Goal: Task Accomplishment & Management: Complete application form

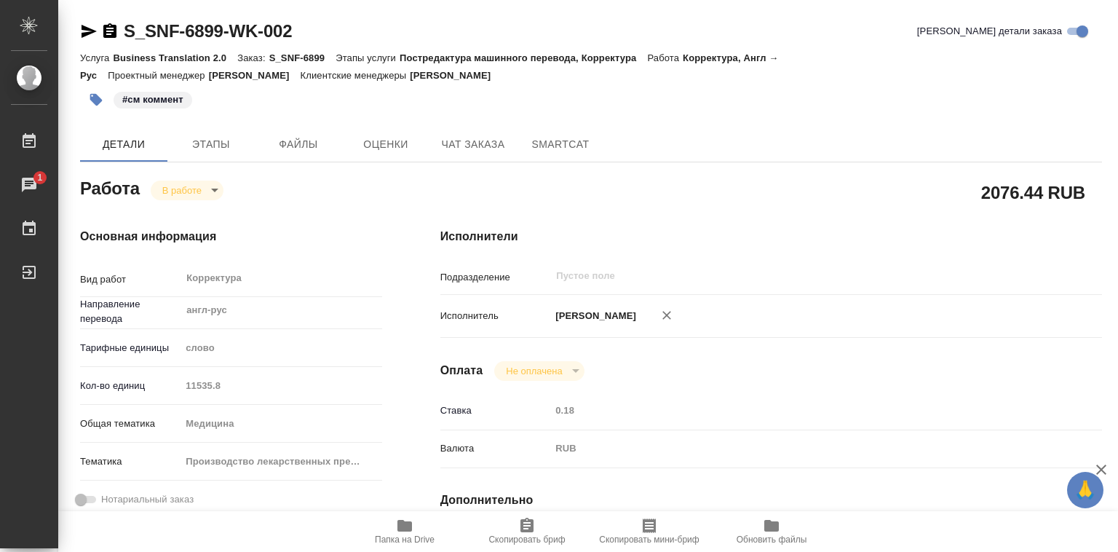
scroll to position [437, 0]
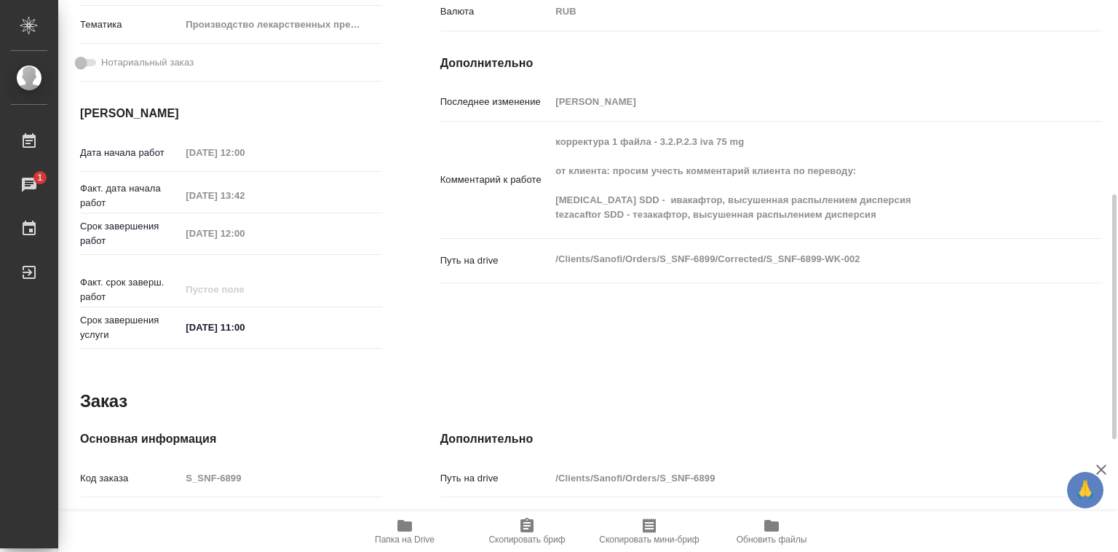
click at [865, 368] on div "Работа В работе inProgress 2076.44 RUB Основная информация Вид работ Корректура…" at bounding box center [591, 259] width 1022 height 1045
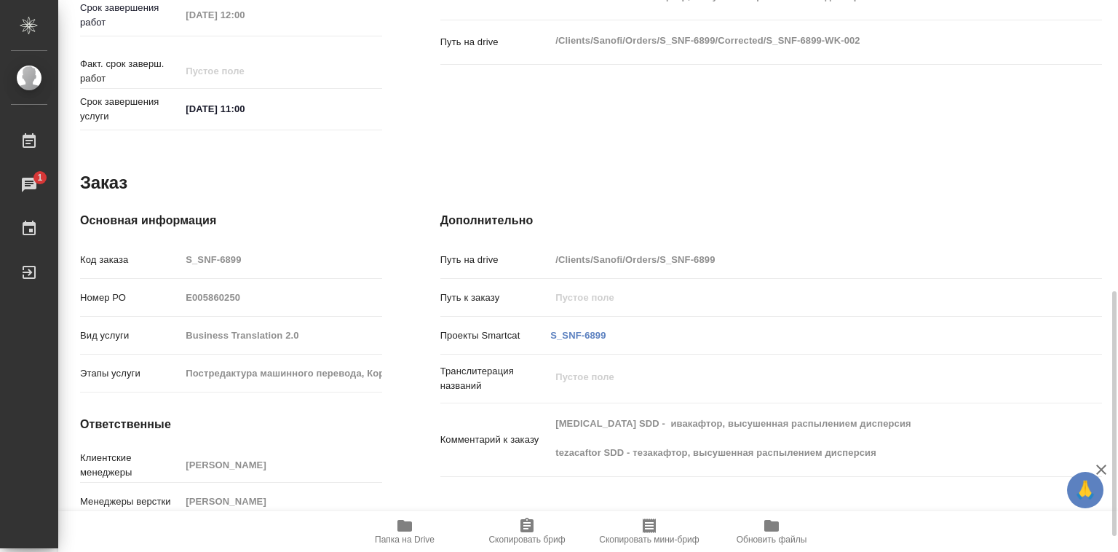
scroll to position [690, 0]
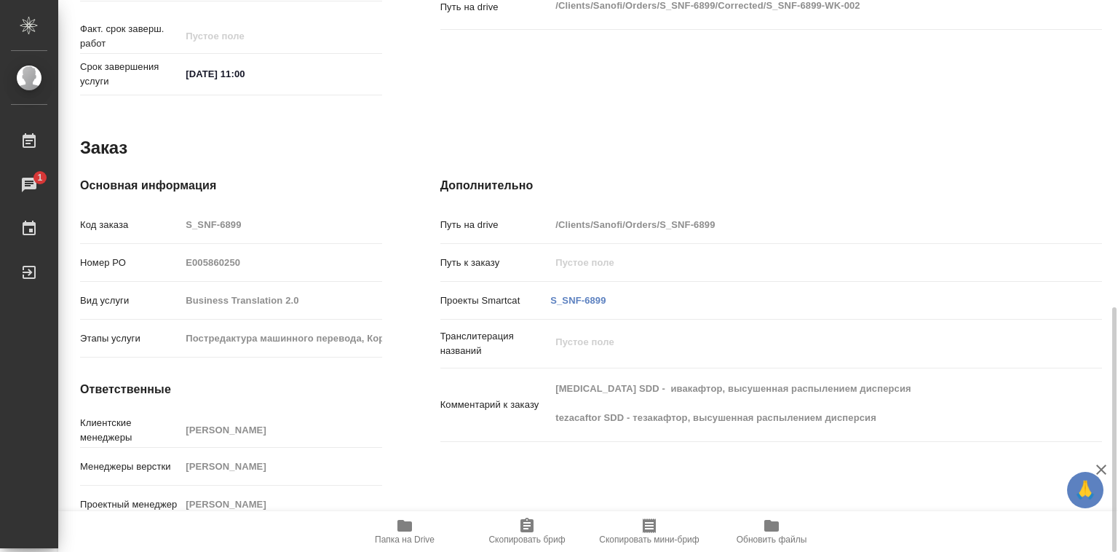
click at [402, 524] on icon "button" at bounding box center [404, 526] width 15 height 12
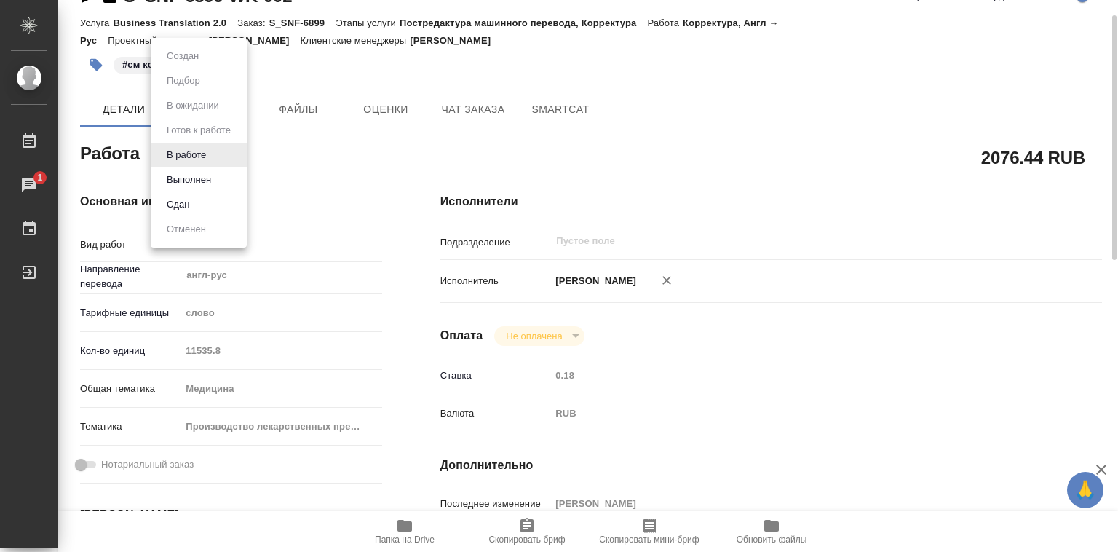
click at [204, 149] on body "🙏 .cls-1 fill:#fff; AWATERA [PERSON_NAME]lebedeva Работы 1 Чаты График Выйти S_…" at bounding box center [559, 276] width 1118 height 552
click at [191, 174] on button "Выполнен" at bounding box center [188, 180] width 53 height 16
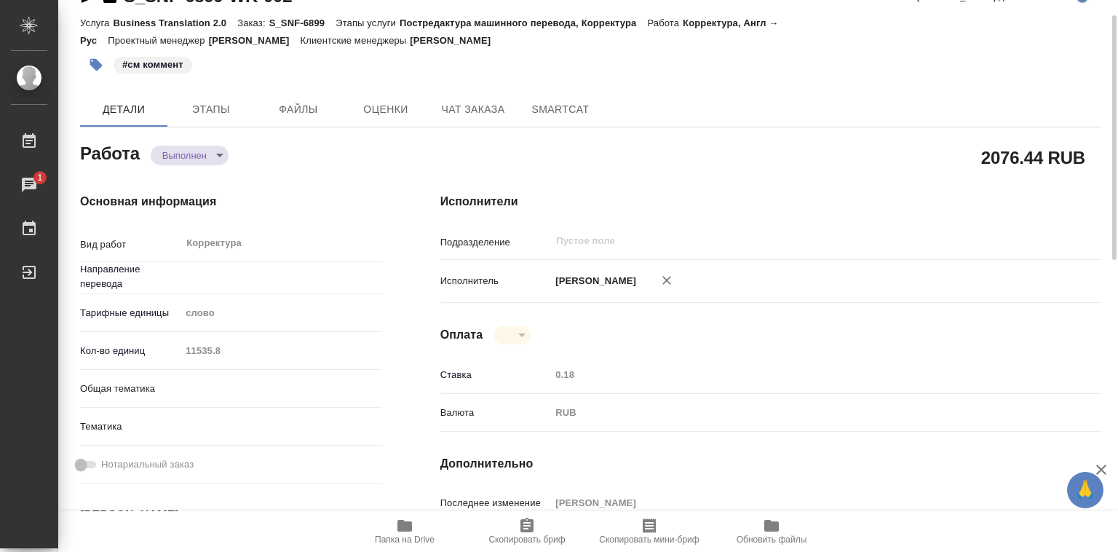
type textarea "x"
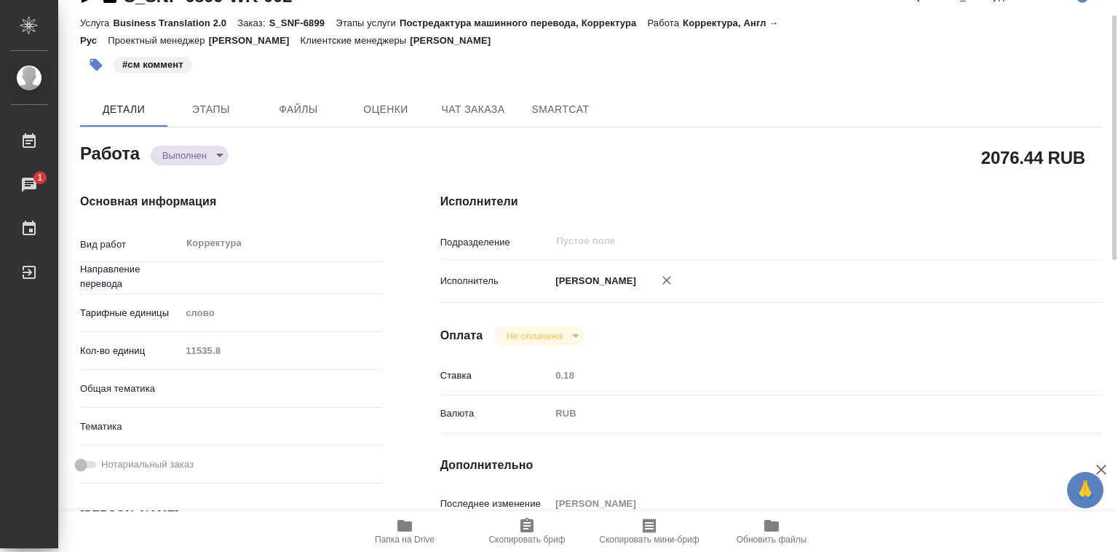
type textarea "x"
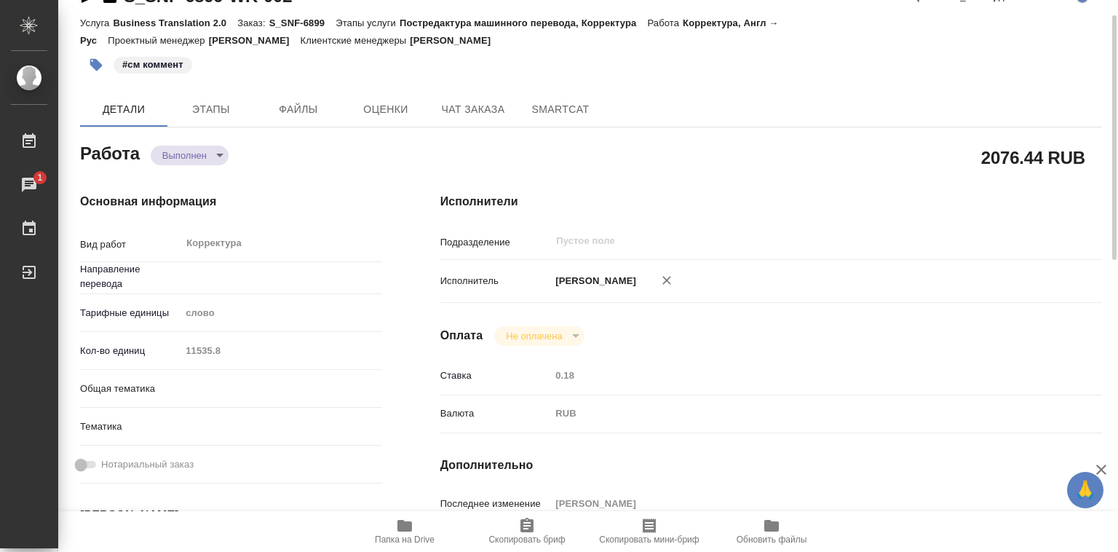
type textarea "x"
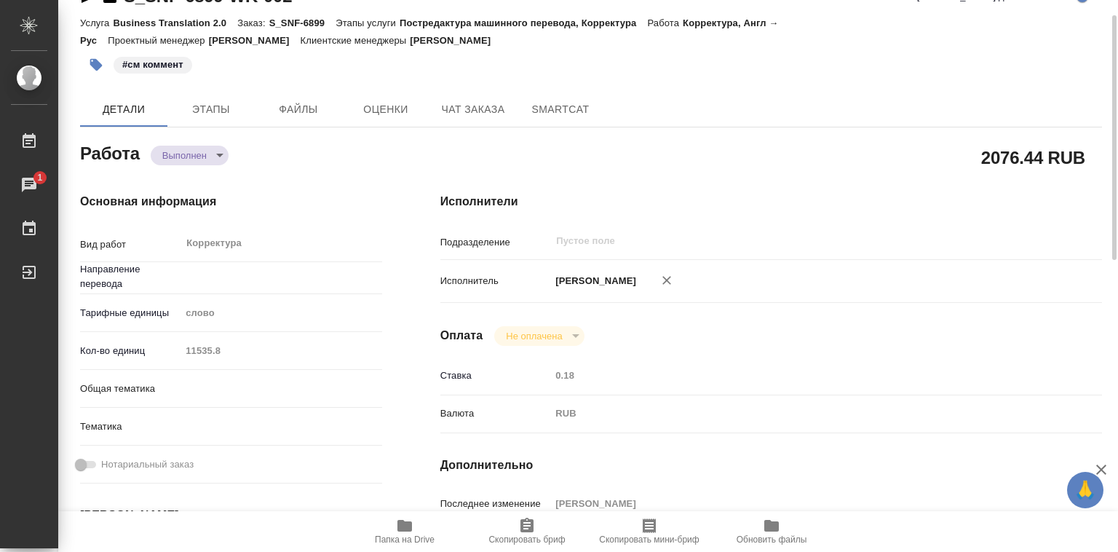
type textarea "x"
type input "англ-рус"
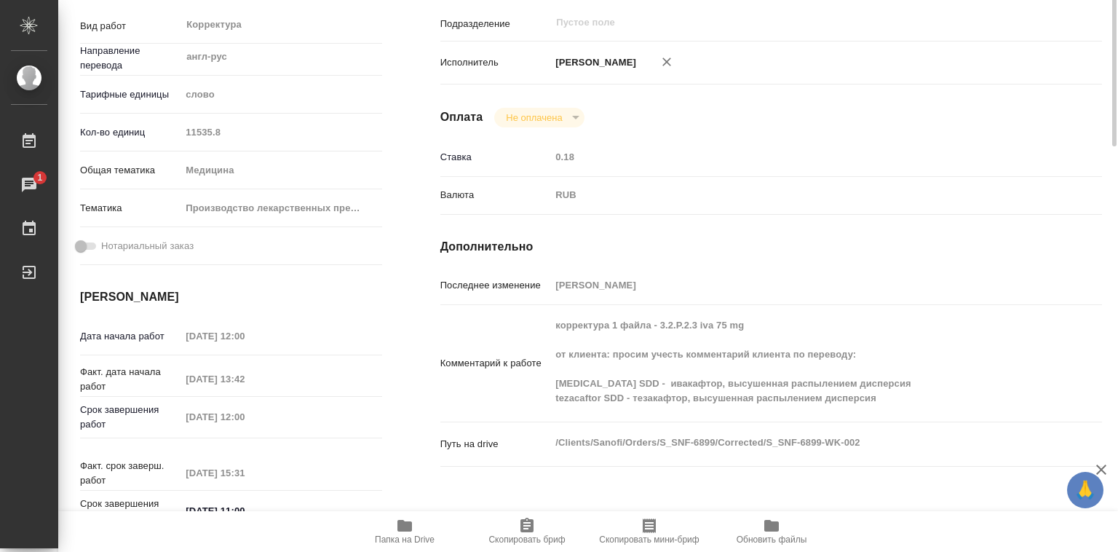
scroll to position [399, 0]
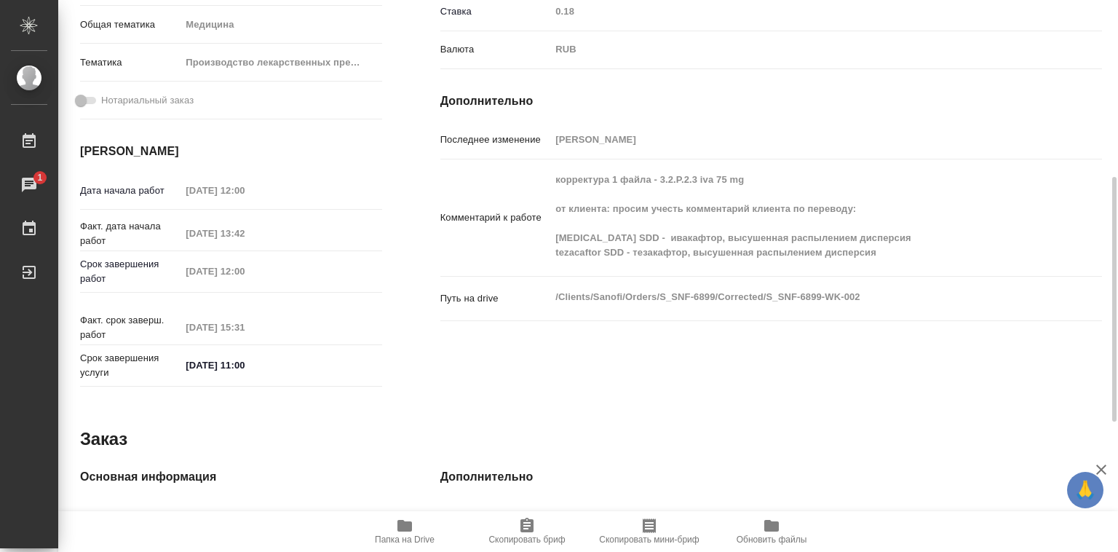
type textarea "x"
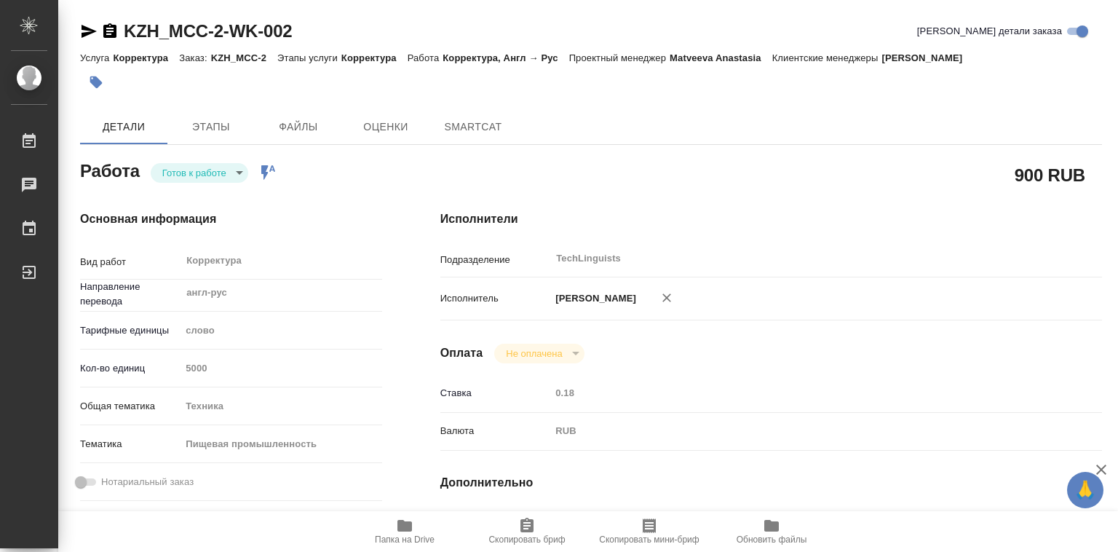
type textarea "x"
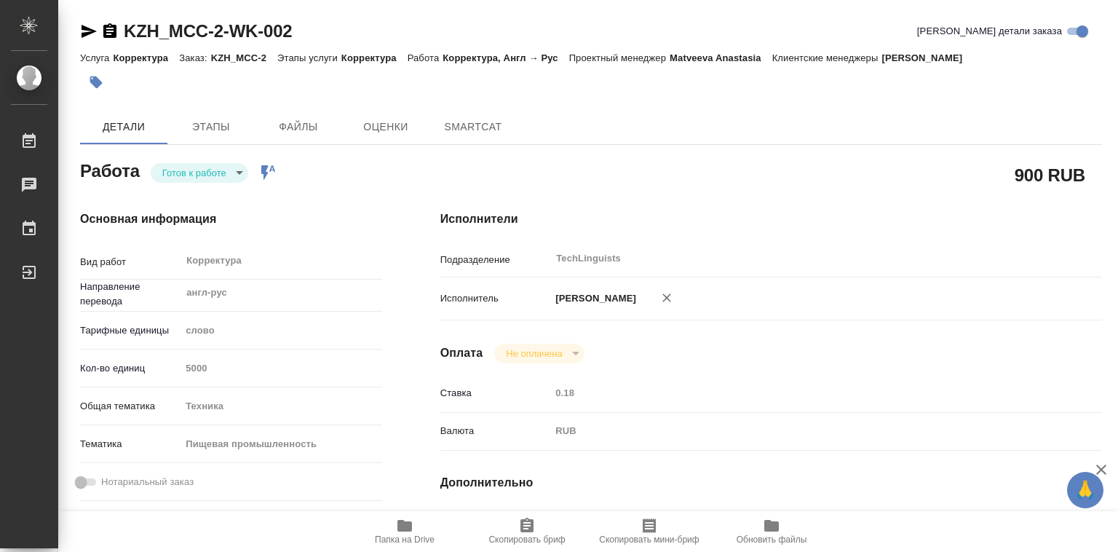
type textarea "x"
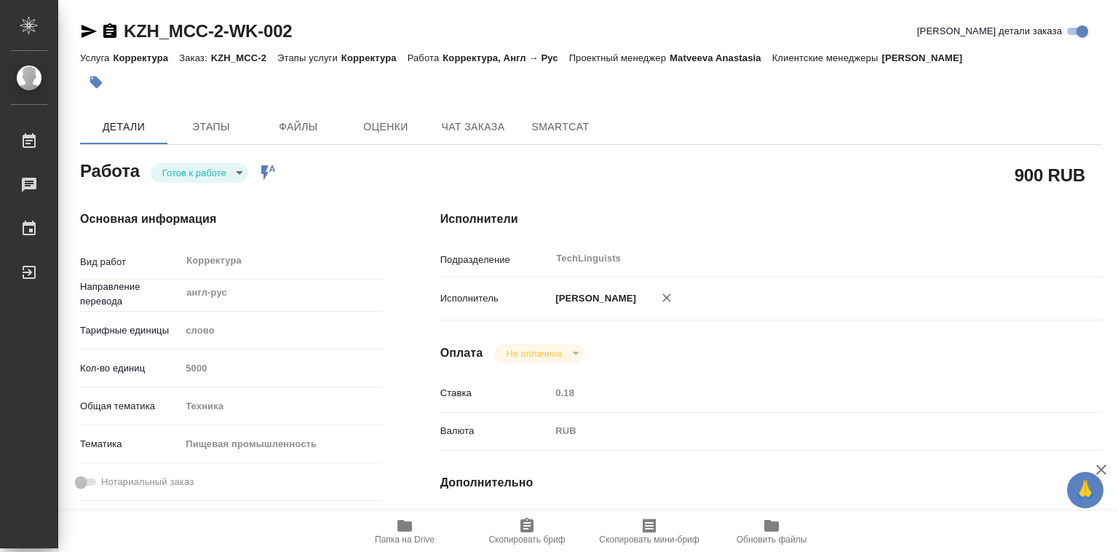
scroll to position [218, 0]
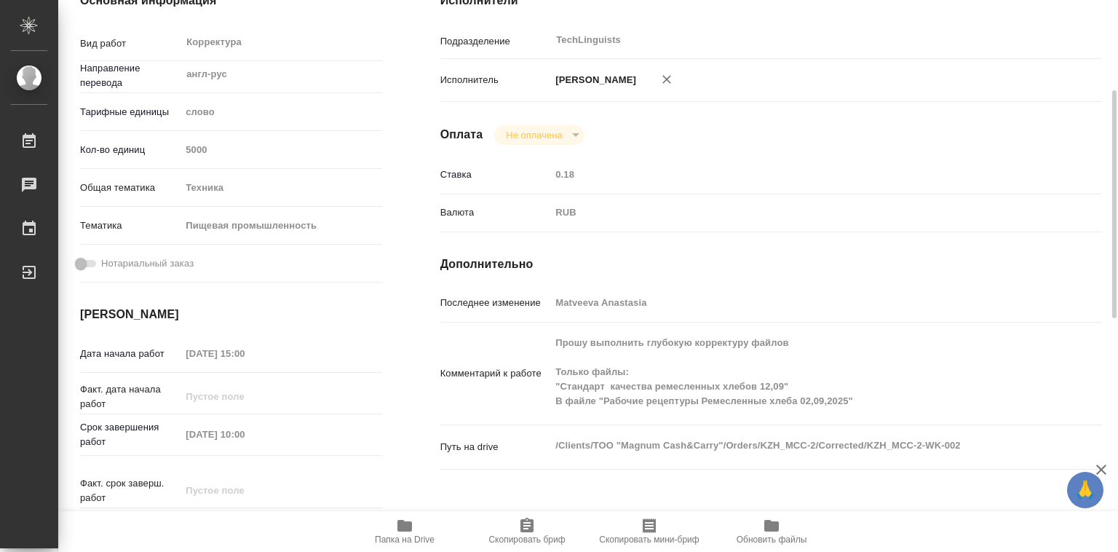
type textarea "x"
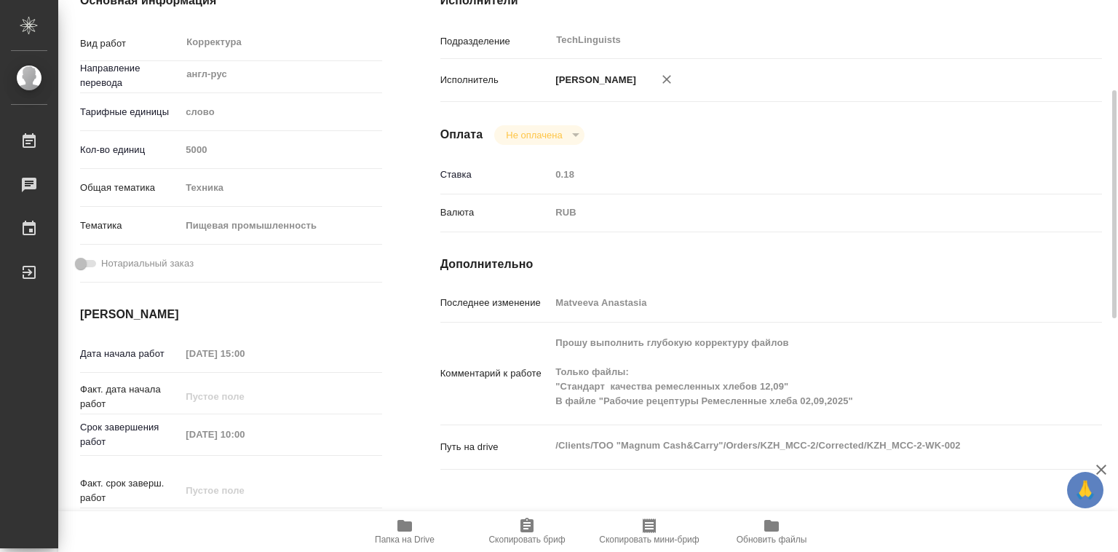
type textarea "x"
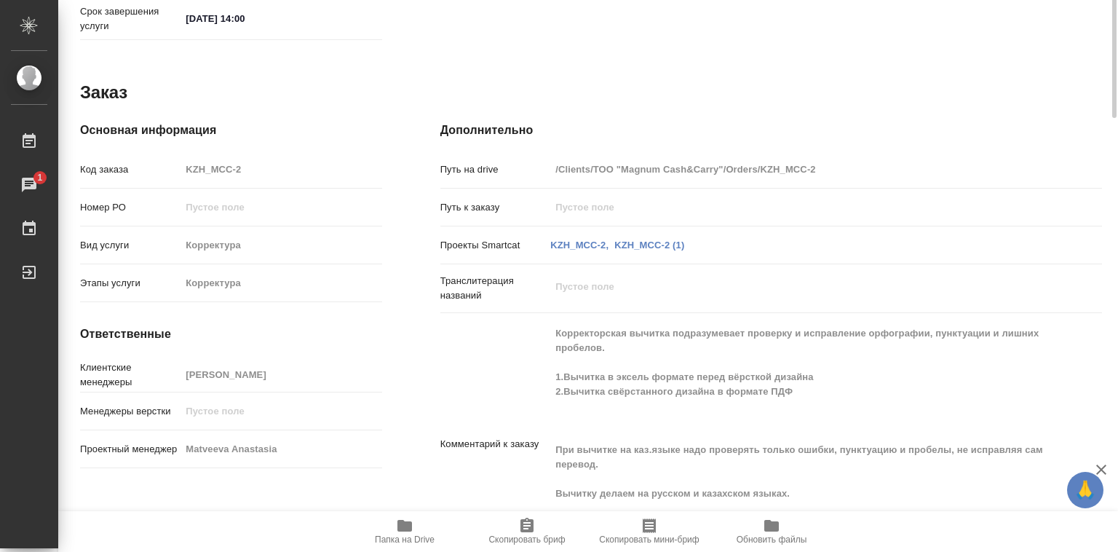
scroll to position [780, 0]
